Goal: Task Accomplishment & Management: Manage account settings

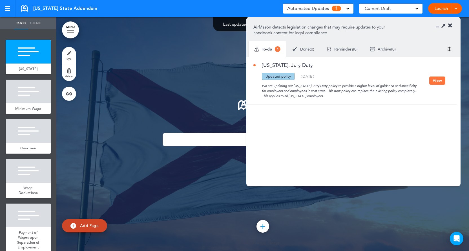
scroll to position [15, 0]
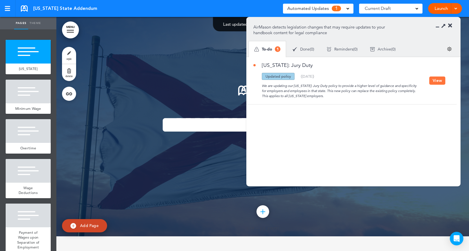
click at [451, 26] on icon at bounding box center [450, 26] width 4 height 6
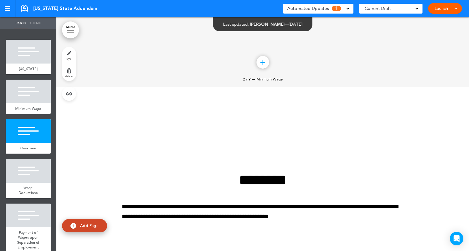
scroll to position [433, 0]
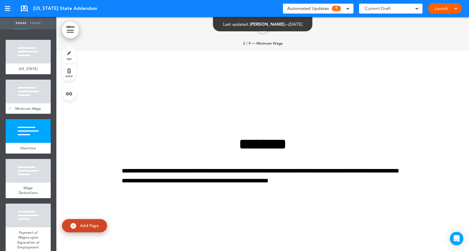
click at [28, 97] on div at bounding box center [28, 91] width 45 height 24
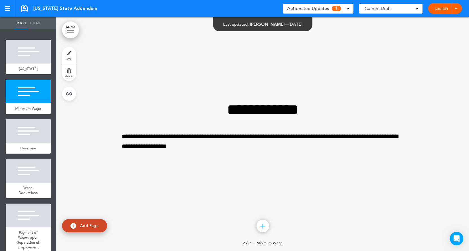
scroll to position [234, 0]
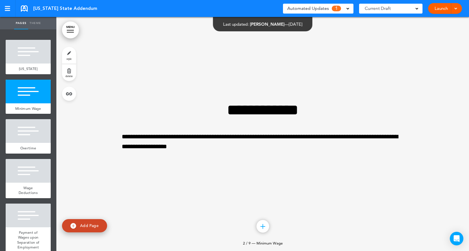
click at [316, 11] on span "Automated Updates" at bounding box center [308, 9] width 42 height 8
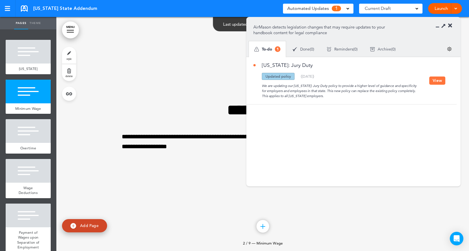
drag, startPoint x: 292, startPoint y: 75, endPoint x: 266, endPoint y: 76, distance: 25.7
click at [266, 76] on div "Updated policy" at bounding box center [278, 76] width 33 height 7
drag, startPoint x: 261, startPoint y: 84, endPoint x: 321, endPoint y: 96, distance: 61.0
click at [321, 96] on div "We are updating our [US_STATE]: Jury Duty policy to provide a higher level of g…" at bounding box center [341, 89] width 176 height 19
drag, startPoint x: 301, startPoint y: 75, endPoint x: 318, endPoint y: 76, distance: 17.3
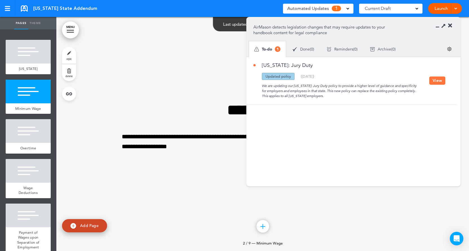
click at [314, 76] on div "( [DATE] )" at bounding box center [308, 76] width 14 height 4
click at [432, 80] on button "View" at bounding box center [437, 80] width 16 height 8
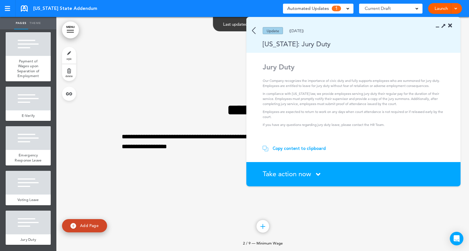
scroll to position [181, 0]
click at [30, 221] on div at bounding box center [28, 222] width 45 height 24
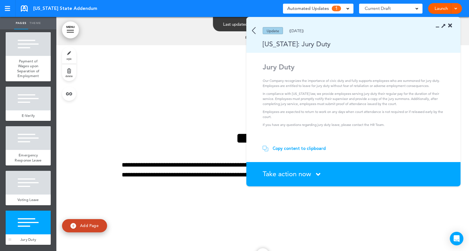
scroll to position [1870, 0]
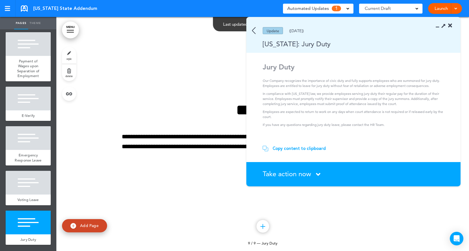
click at [282, 149] on div "Copy content to clipboard" at bounding box center [299, 148] width 53 height 6
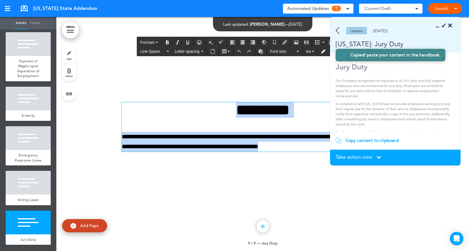
drag, startPoint x: 224, startPoint y: 107, endPoint x: 397, endPoint y: 147, distance: 177.6
click at [397, 147] on body "Make this page common so it is available in other handbooks. This handbook [GEO…" at bounding box center [234, 125] width 469 height 251
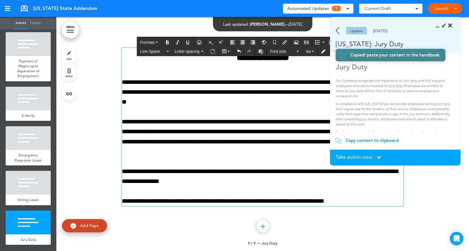
click at [298, 129] on p "**********" at bounding box center [263, 137] width 282 height 40
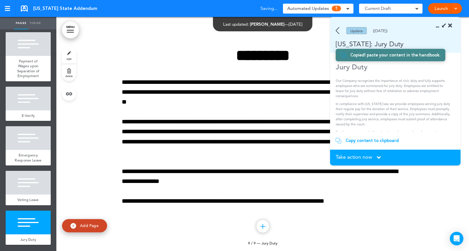
click at [358, 159] on span "Take action now" at bounding box center [354, 156] width 36 height 5
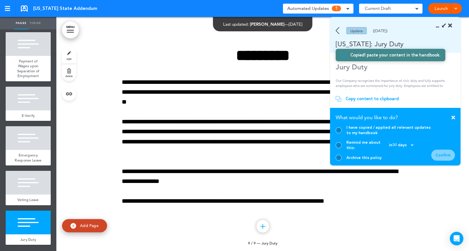
click at [453, 120] on icon at bounding box center [453, 117] width 3 height 5
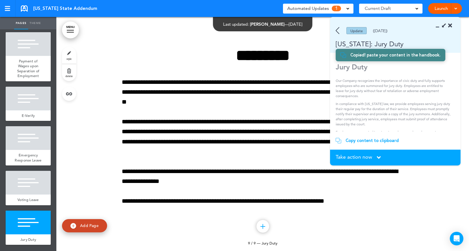
click at [351, 156] on span "Take action now" at bounding box center [354, 156] width 36 height 5
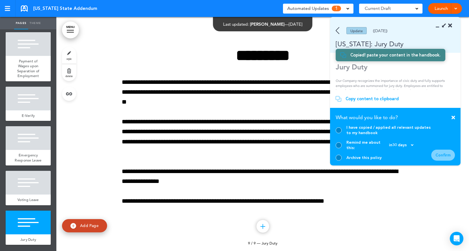
click at [338, 133] on div at bounding box center [339, 130] width 6 height 6
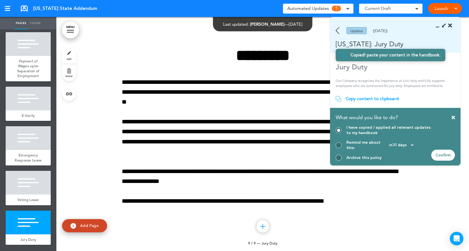
click at [338, 146] on div at bounding box center [339, 145] width 6 height 6
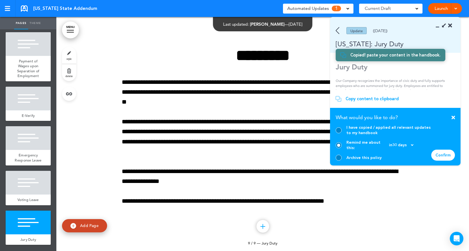
click at [340, 158] on div at bounding box center [339, 157] width 6 height 6
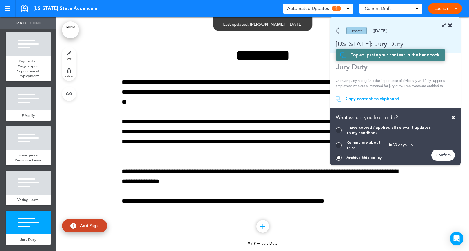
click at [338, 133] on div at bounding box center [339, 130] width 6 height 6
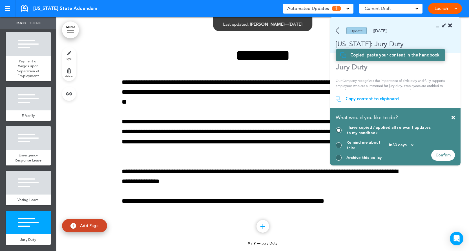
click at [438, 151] on div "Confirm" at bounding box center [443, 154] width 24 height 11
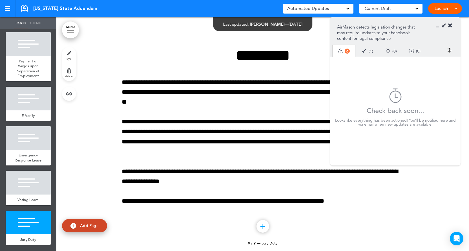
click at [369, 51] on div "Done ( 1 )" at bounding box center [368, 50] width 24 height 15
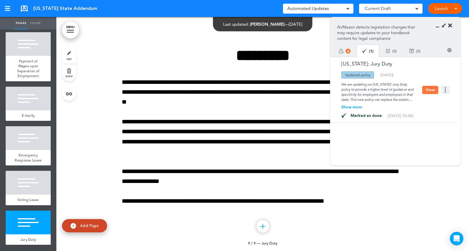
click at [393, 53] on div "Reminders ( 0 )" at bounding box center [391, 50] width 24 height 15
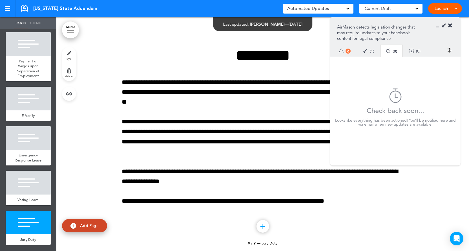
click at [420, 51] on div "Archive ( 0 )" at bounding box center [415, 50] width 24 height 15
click at [371, 51] on div "Done ( 1 )" at bounding box center [369, 50] width 24 height 15
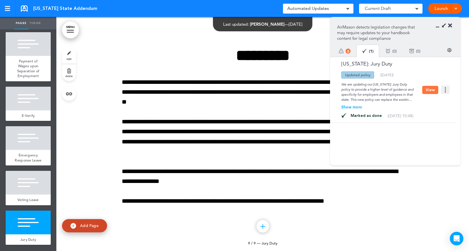
click at [443, 93] on img at bounding box center [445, 89] width 8 height 8
click at [419, 103] on li "Move this" at bounding box center [425, 102] width 39 height 6
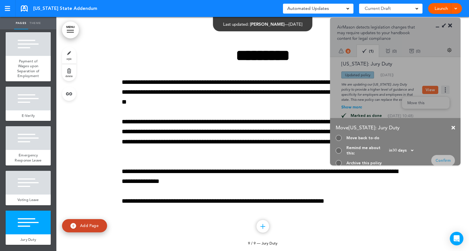
click at [453, 128] on icon at bounding box center [453, 127] width 3 height 5
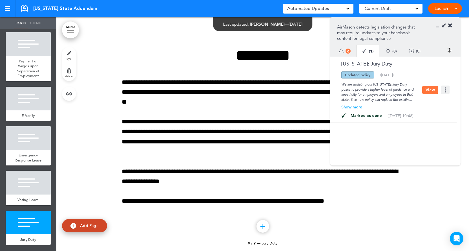
click at [347, 51] on span "0" at bounding box center [348, 50] width 5 height 5
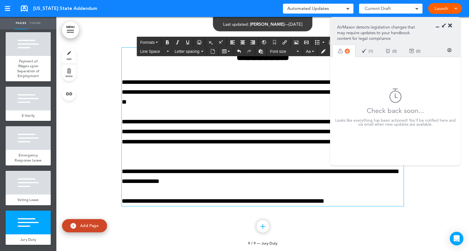
click at [255, 89] on p "**********" at bounding box center [263, 92] width 282 height 30
click at [368, 54] on div "Done ( 1 )" at bounding box center [368, 50] width 24 height 15
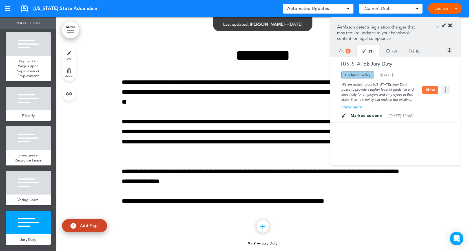
click at [444, 92] on img at bounding box center [445, 89] width 8 height 8
click at [411, 104] on li "Move this" at bounding box center [425, 102] width 39 height 6
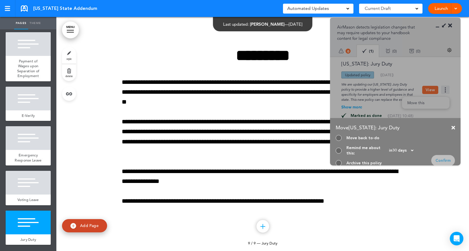
click at [338, 138] on div at bounding box center [339, 138] width 6 height 6
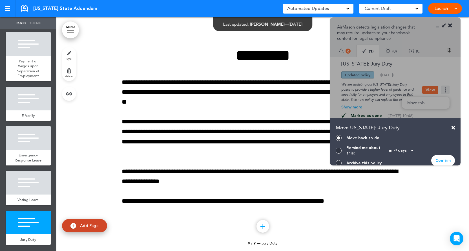
click at [382, 90] on div "Move [US_STATE]: Jury Duty Move back to-do Move to done Remind me about this: […" at bounding box center [395, 91] width 130 height 148
click at [453, 127] on icon at bounding box center [453, 127] width 3 height 5
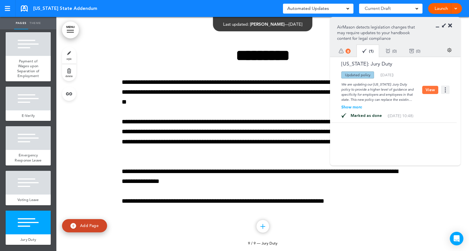
click at [449, 25] on icon at bounding box center [450, 26] width 4 height 6
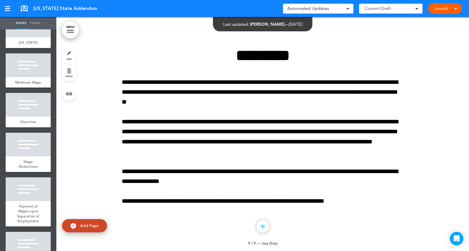
scroll to position [0, 0]
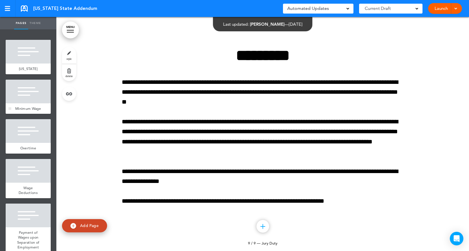
click at [27, 100] on div at bounding box center [28, 91] width 45 height 24
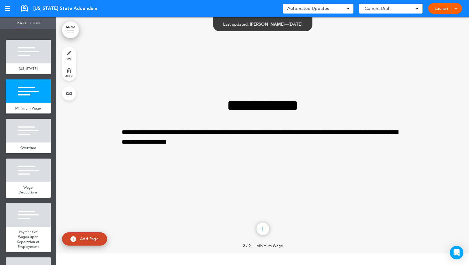
scroll to position [282, 0]
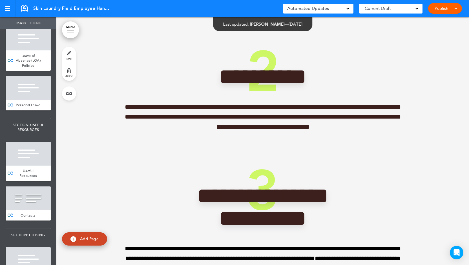
scroll to position [5084, 0]
